Goal: Task Accomplishment & Management: Manage account settings

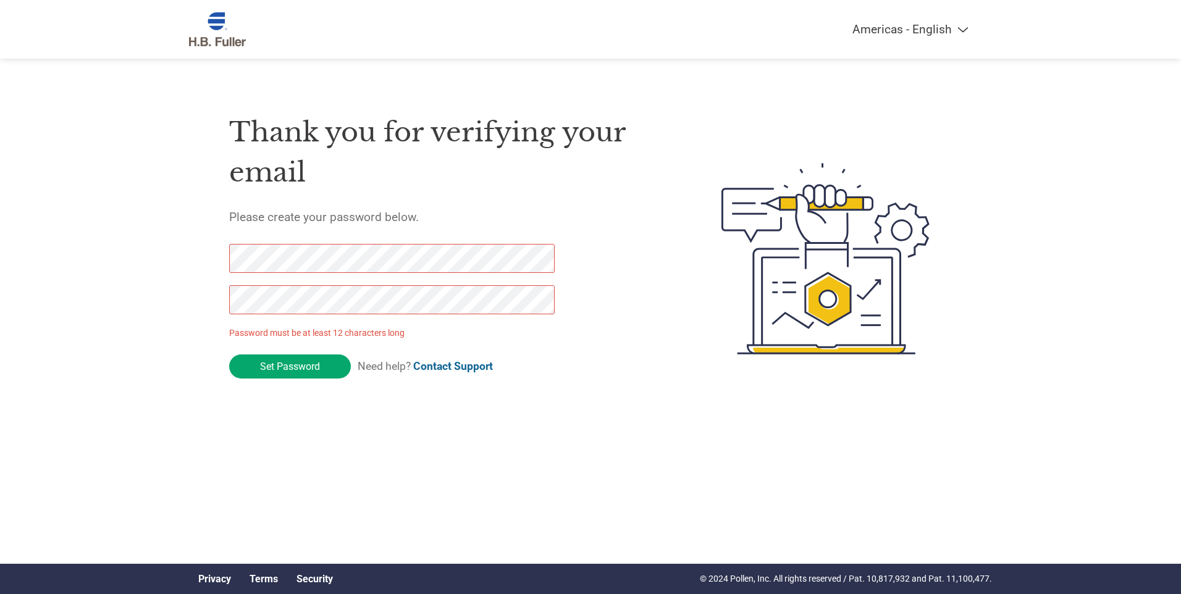
click at [523, 442] on html "Americas - English Américas - Español [GEOGRAPHIC_DATA] - Português Amériques -…" at bounding box center [590, 234] width 1181 height 468
click at [303, 370] on input "Set Password" at bounding box center [290, 367] width 122 height 24
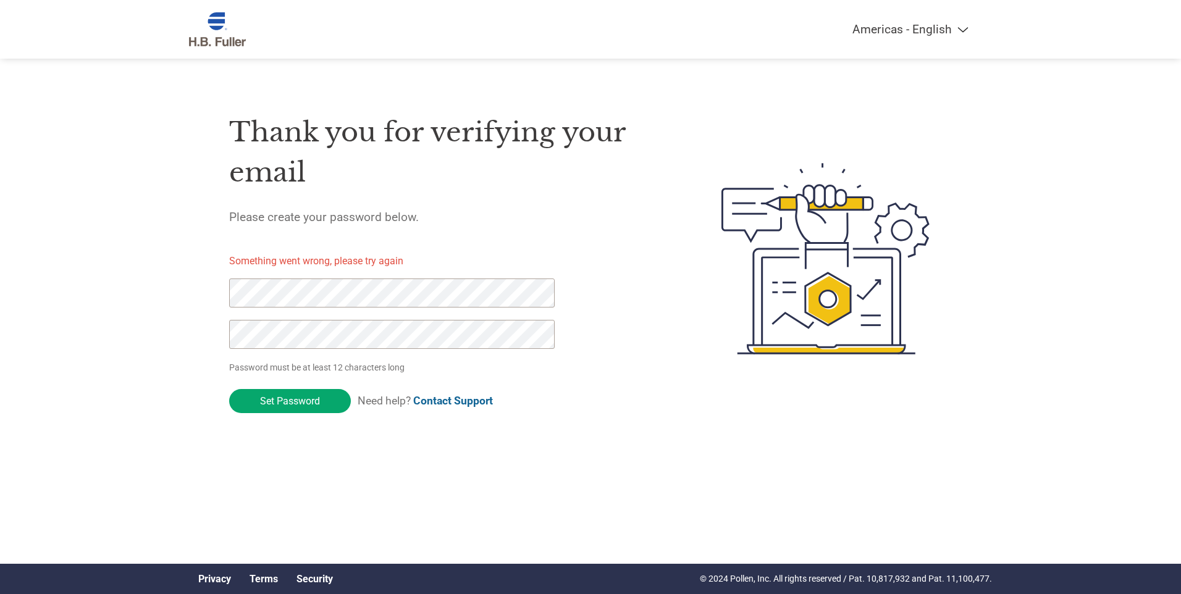
click at [150, 277] on div "Americas - English Américas - Español [GEOGRAPHIC_DATA] - Português Amériques -…" at bounding box center [590, 209] width 1181 height 418
click at [274, 392] on input "Set Password" at bounding box center [290, 401] width 122 height 24
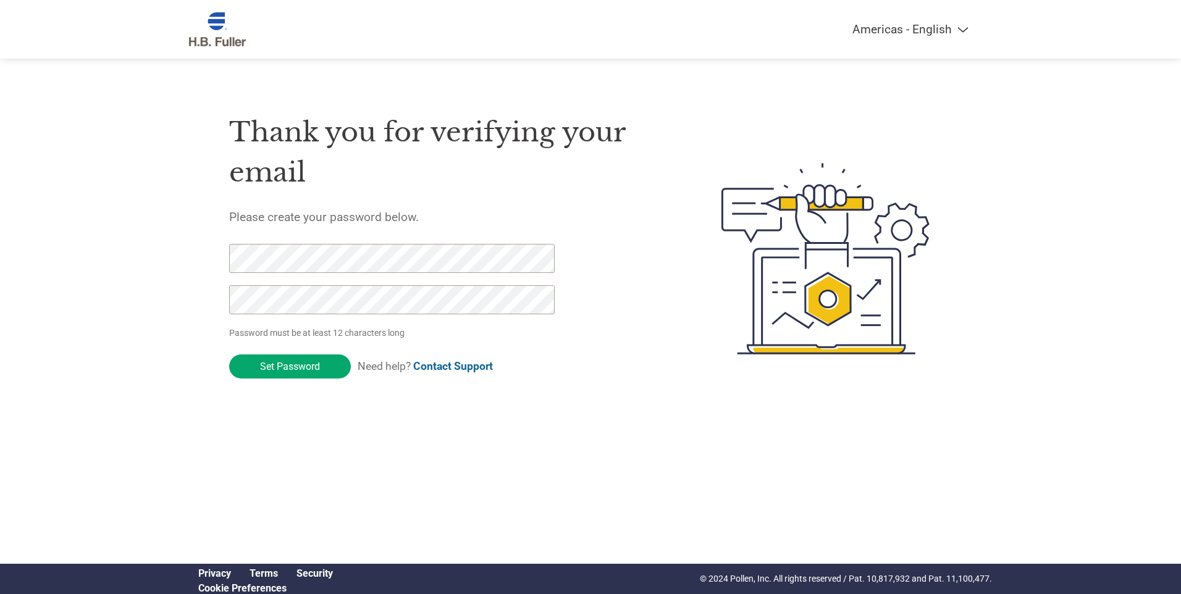
drag, startPoint x: 72, startPoint y: 453, endPoint x: 90, endPoint y: 421, distance: 36.2
click at [72, 453] on html "Americas - English Américas - Español Américas - Português Amériques - Français…" at bounding box center [590, 234] width 1181 height 468
click at [255, 366] on input "Set Password" at bounding box center [290, 367] width 122 height 24
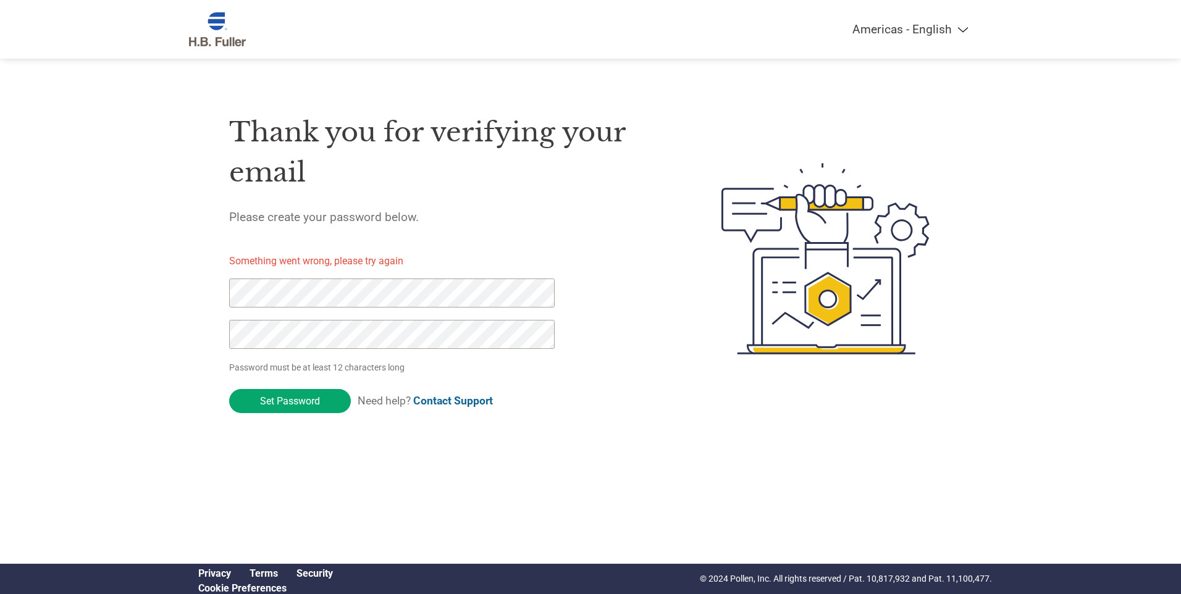
click at [452, 399] on link "Contact Support" at bounding box center [453, 401] width 80 height 12
click at [147, 286] on div "Americas - English Américas - Español Américas - Português Amériques - Français…" at bounding box center [590, 209] width 1181 height 418
click input "Set Password" at bounding box center [290, 401] width 122 height 24
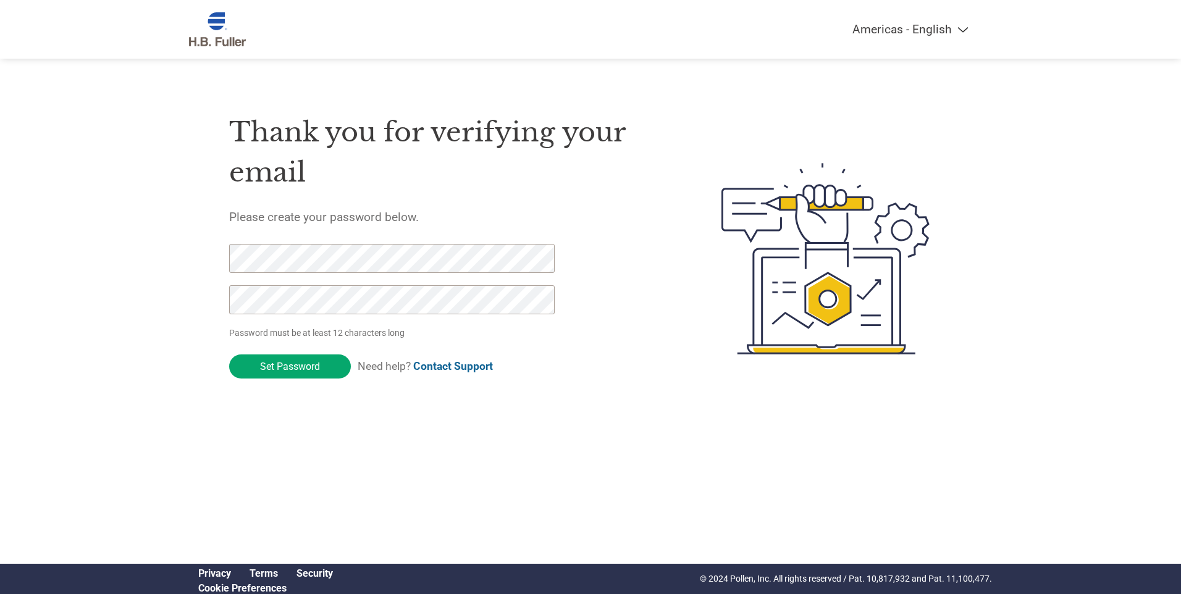
click input "Set Password" at bounding box center [290, 367] width 122 height 24
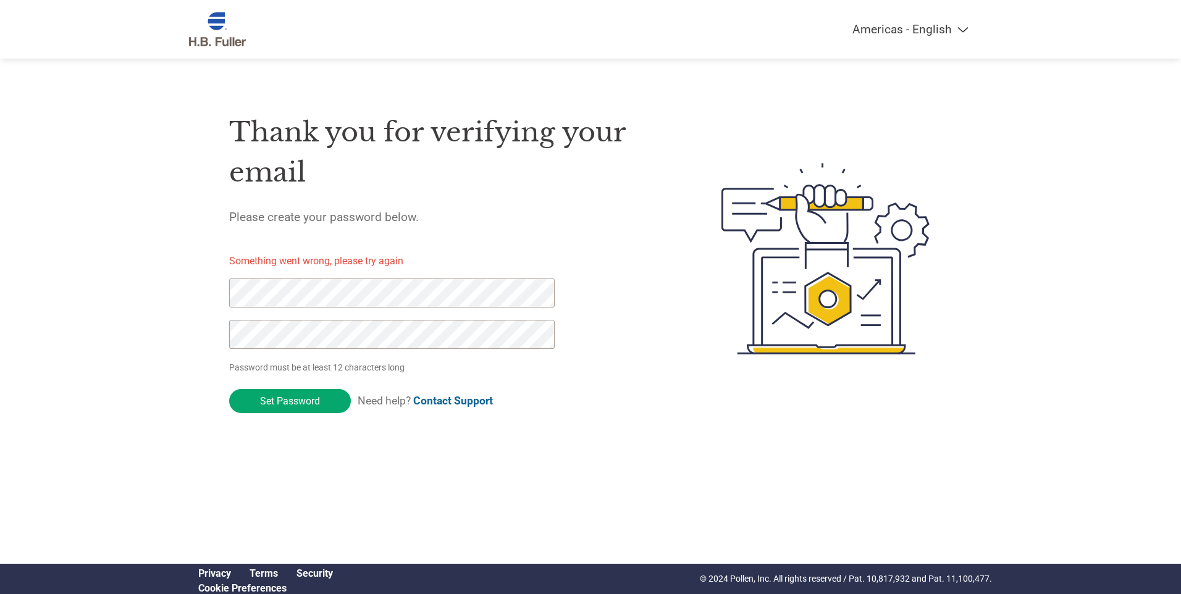
click at [182, 291] on div "Americas - English Américas - Español Américas - Português Amériques - Français…" at bounding box center [590, 209] width 1181 height 418
drag, startPoint x: 661, startPoint y: 475, endPoint x: 565, endPoint y: 456, distance: 98.3
click at [661, 468] on html "Americas - English Américas - Español Américas - Português Amériques - Français…" at bounding box center [590, 234] width 1181 height 468
click at [312, 402] on input "Set Password" at bounding box center [290, 401] width 122 height 24
click at [10, 276] on div "Americas - English Américas - Español Américas - Português Amériques - Français…" at bounding box center [590, 209] width 1181 height 418
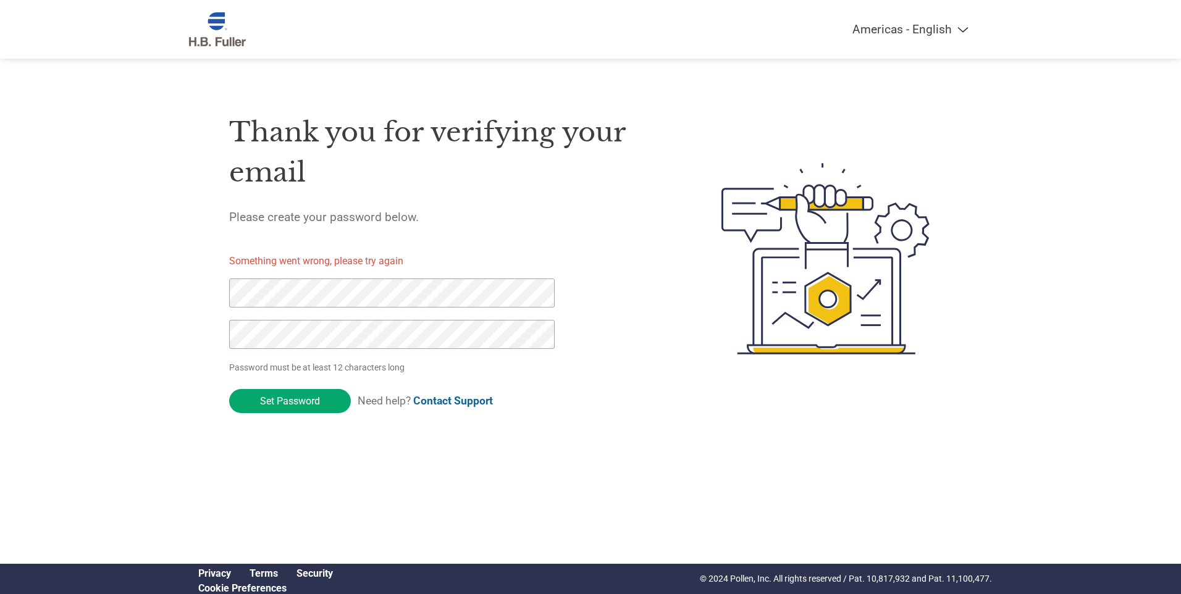
click at [10, 276] on div "Americas - English Américas - Español Américas - Português Amériques - Français…" at bounding box center [590, 209] width 1181 height 418
click at [271, 403] on input "Set Password" at bounding box center [290, 401] width 122 height 24
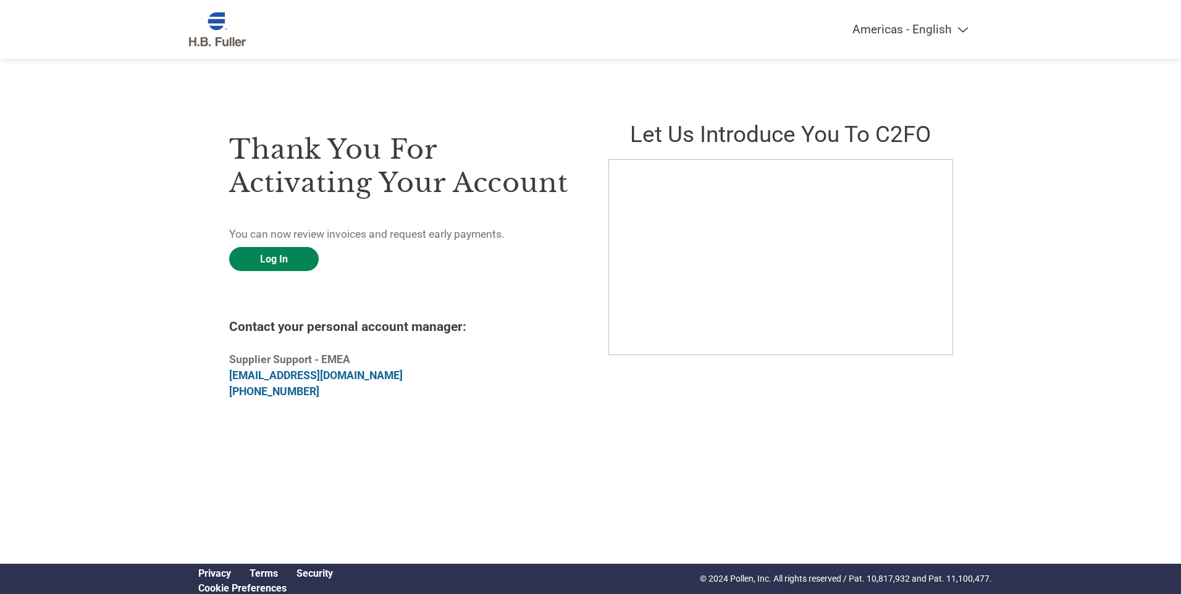
click at [272, 262] on link "Log In" at bounding box center [274, 259] width 90 height 24
